Goal: Task Accomplishment & Management: Use online tool/utility

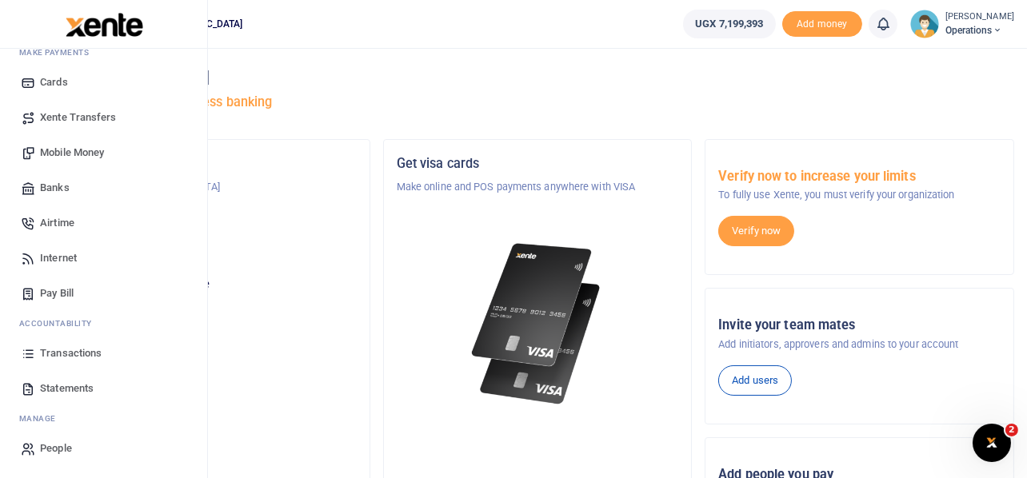
click at [81, 353] on span "Transactions" at bounding box center [71, 354] width 62 height 16
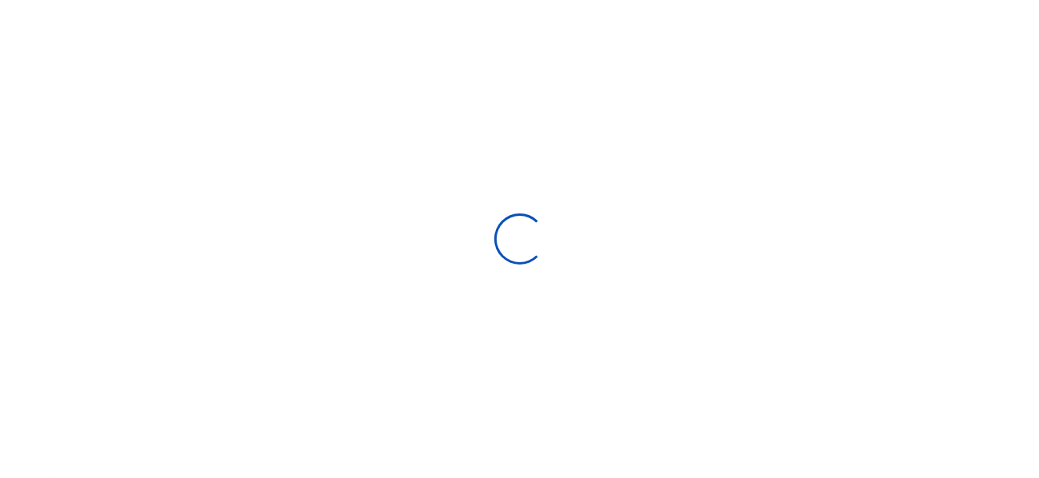
select select
type input "[DATE] - [DATE]"
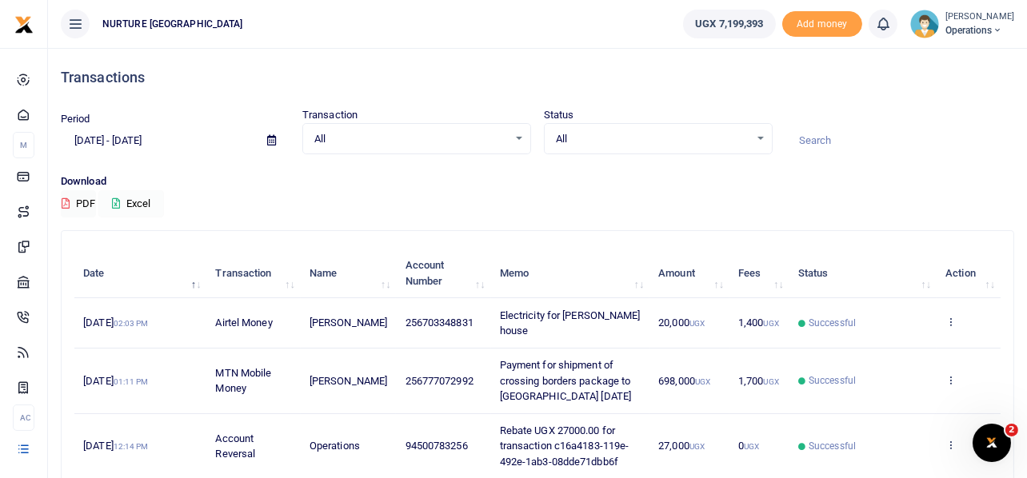
click at [141, 202] on button "Excel" at bounding box center [131, 203] width 66 height 27
